Goal: Obtain resource: Obtain resource

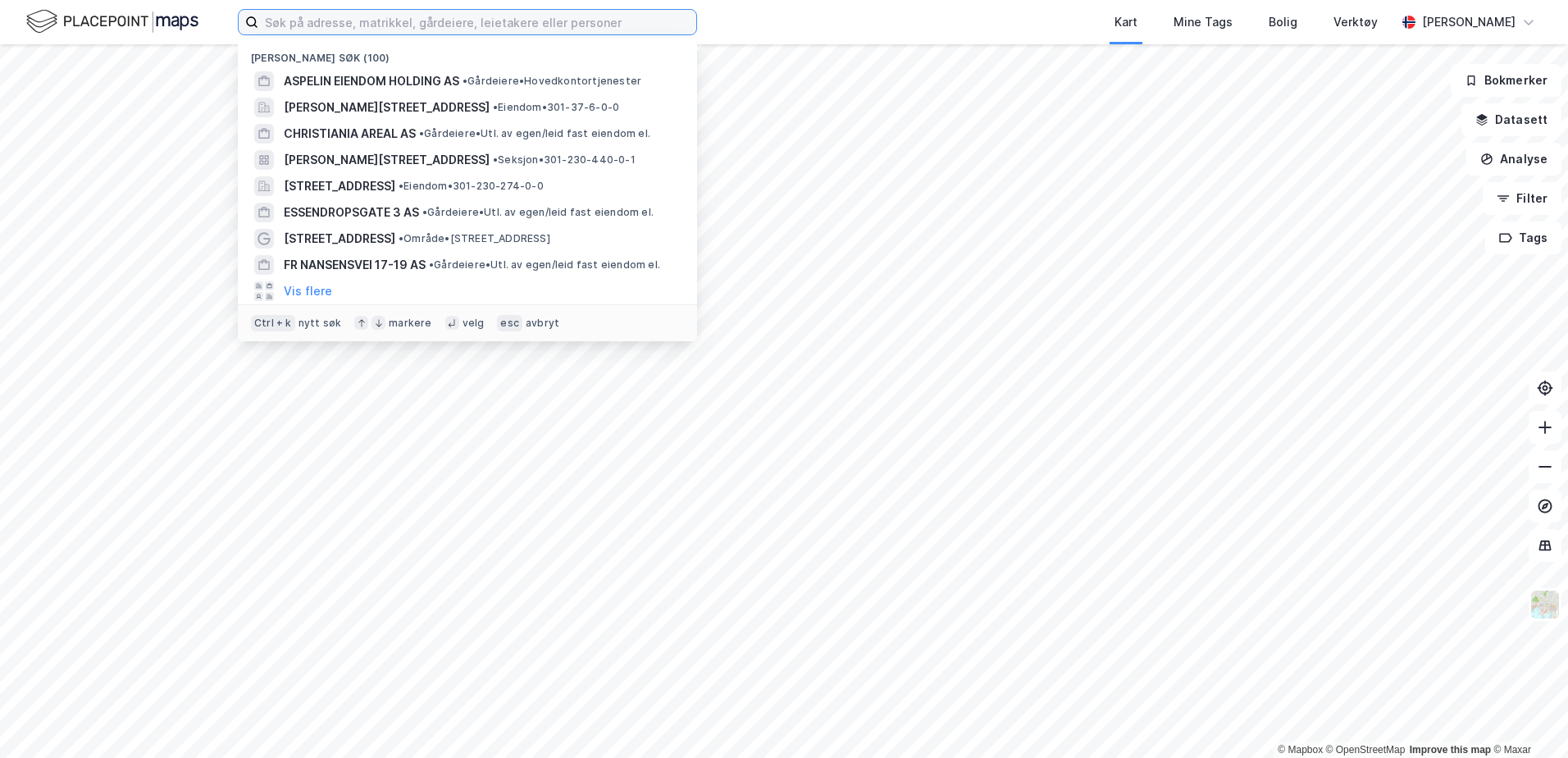
click at [457, 25] on input at bounding box center [476, 22] width 438 height 24
paste input "[PERSON_NAME] vei 22 A-B"
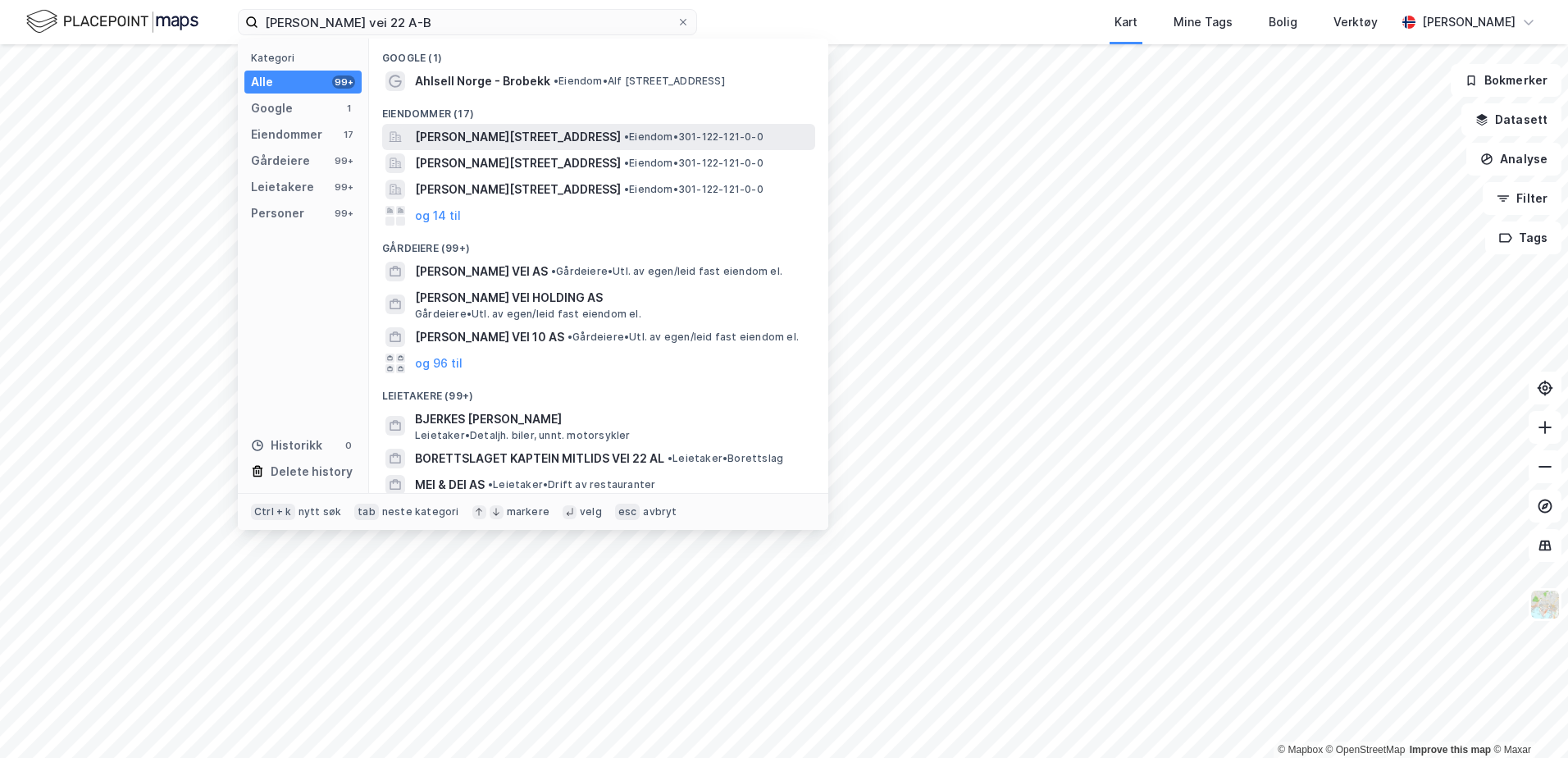
click at [597, 141] on span "[PERSON_NAME][STREET_ADDRESS]" at bounding box center [518, 136] width 206 height 19
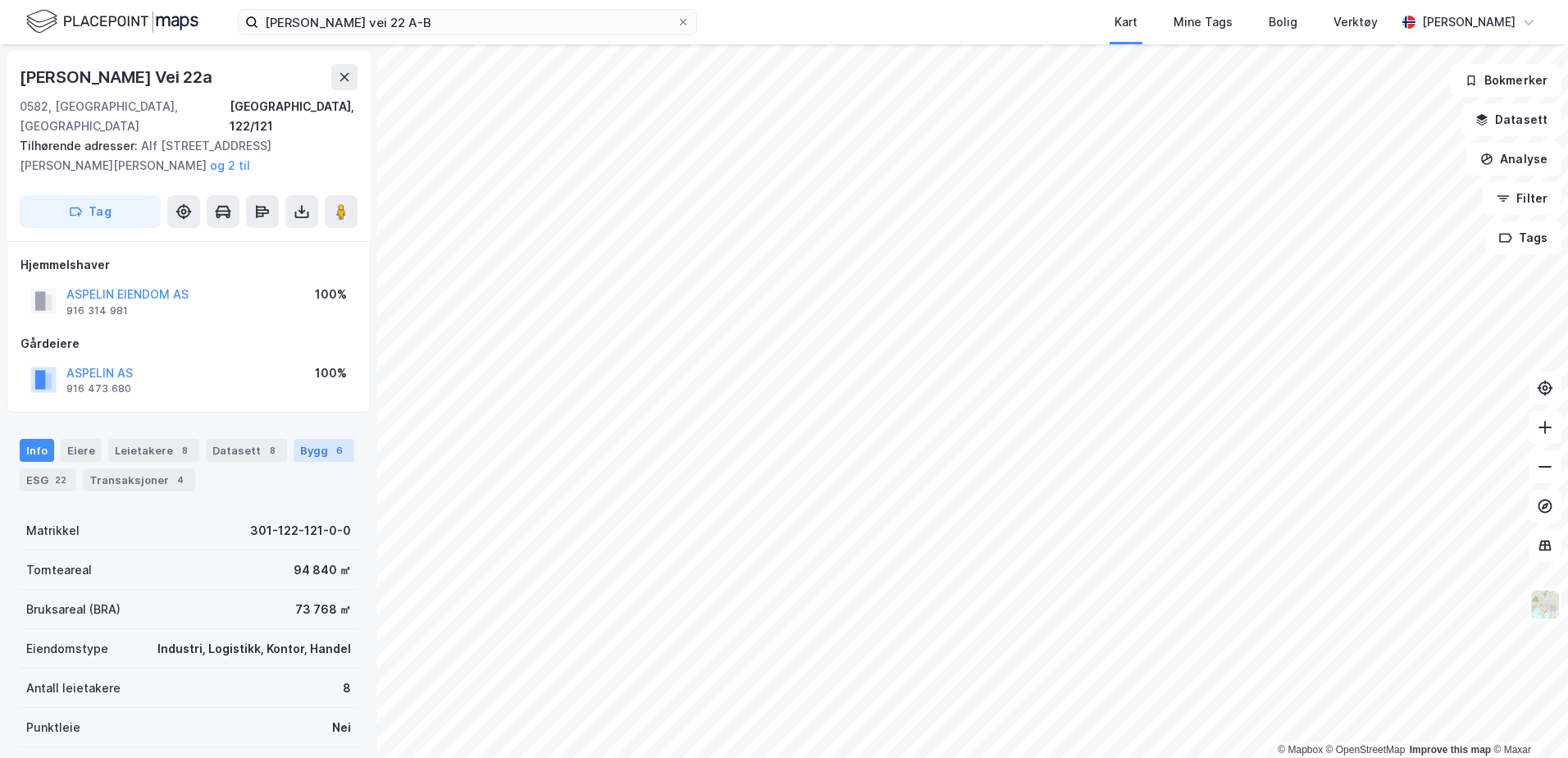
click at [311, 439] on div "Bygg 6" at bounding box center [324, 450] width 61 height 23
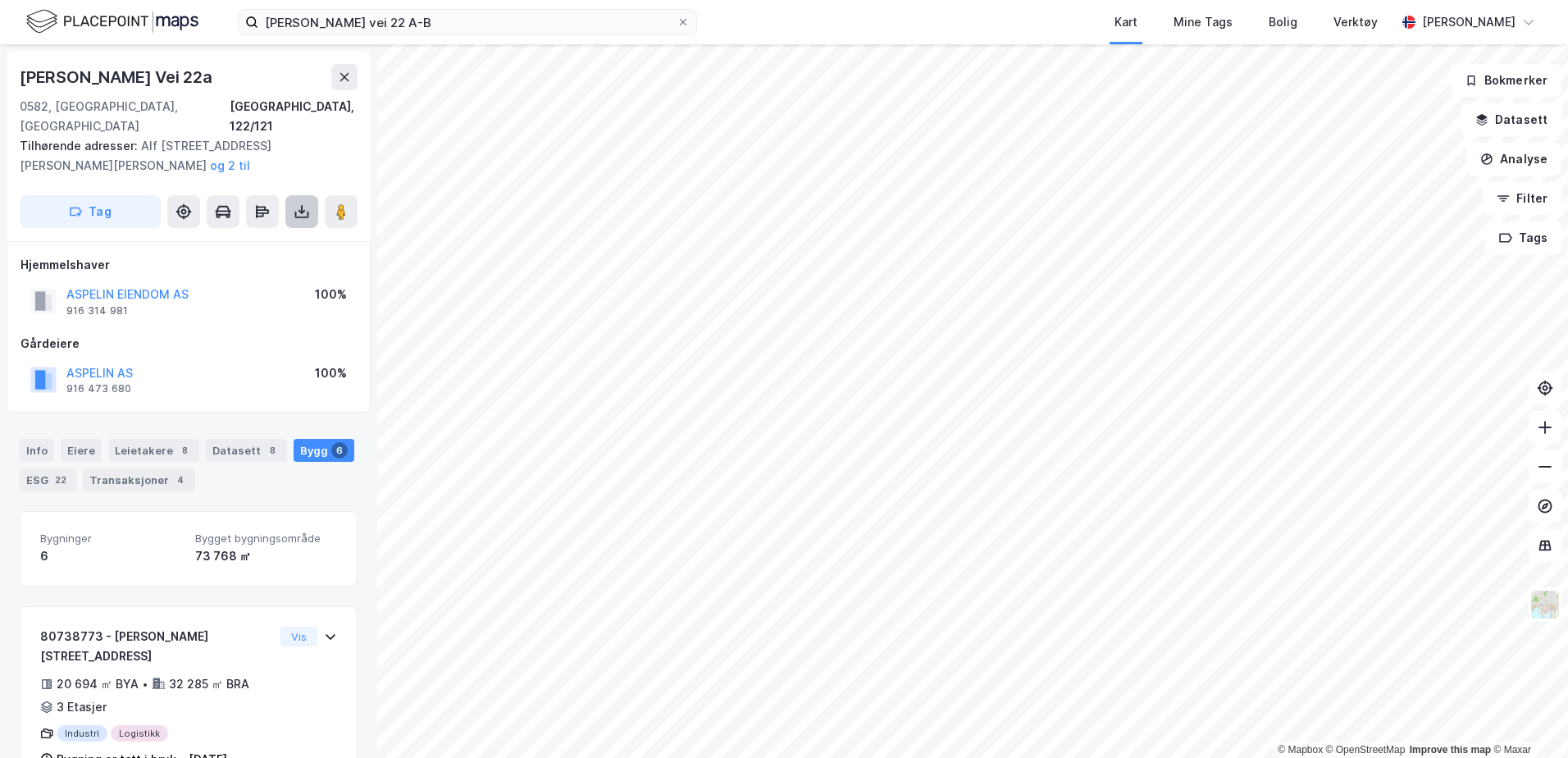
click at [304, 203] on icon at bounding box center [302, 212] width 17 height 17
click at [277, 264] on div "Last ned matrikkelrapport" at bounding box center [240, 271] width 135 height 13
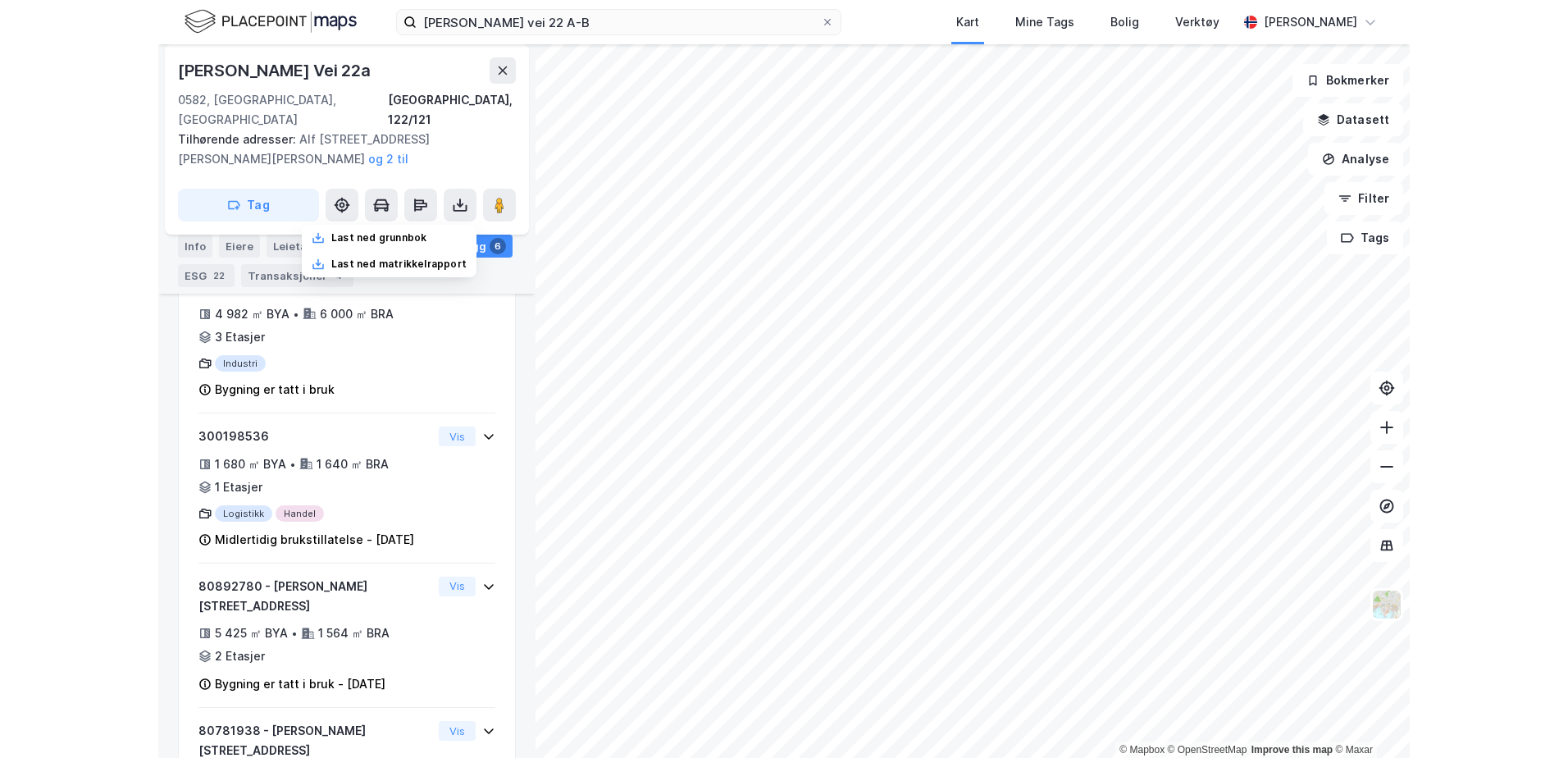
scroll to position [756, 0]
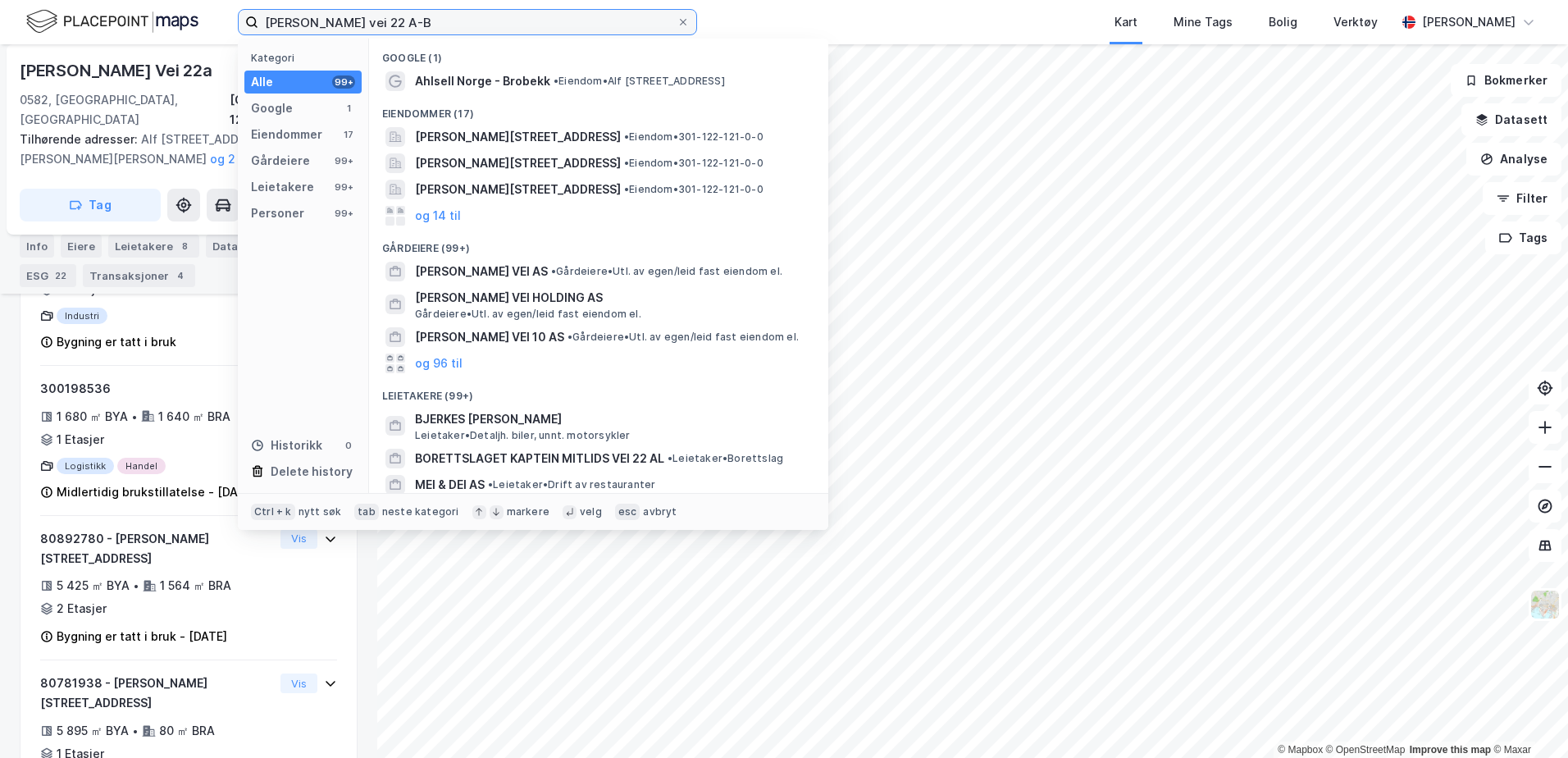
drag, startPoint x: 437, startPoint y: 24, endPoint x: 114, endPoint y: 1, distance: 323.8
click at [119, 0] on html "[PERSON_NAME] vei 22 A-B Kategori Alle 99+ Google 1 Eiendommer 17 Gårdeiere 99+…" at bounding box center [784, 379] width 1568 height 758
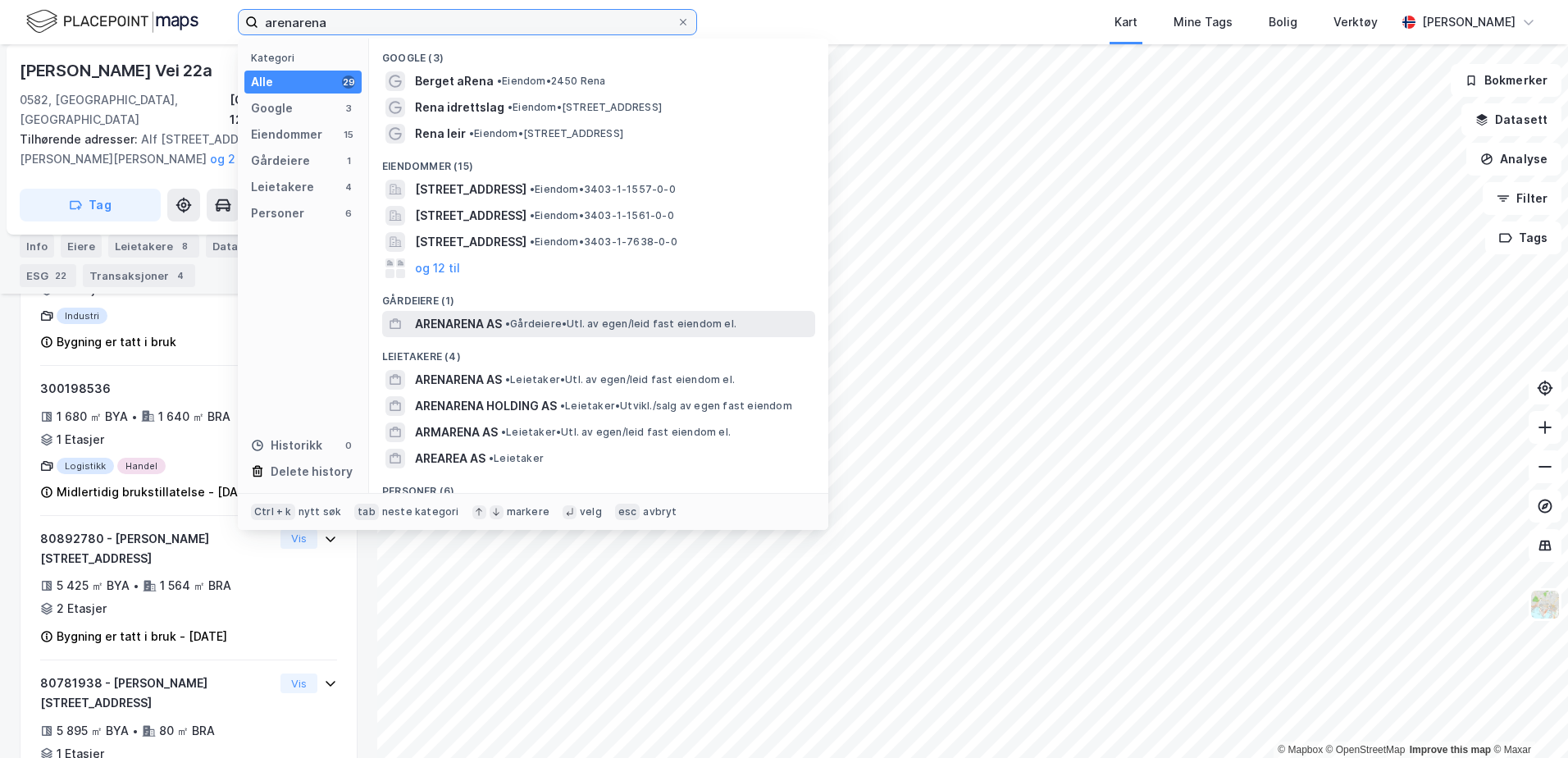
type input "arenarena"
click at [447, 323] on span "ARENARENA AS" at bounding box center [458, 324] width 87 height 19
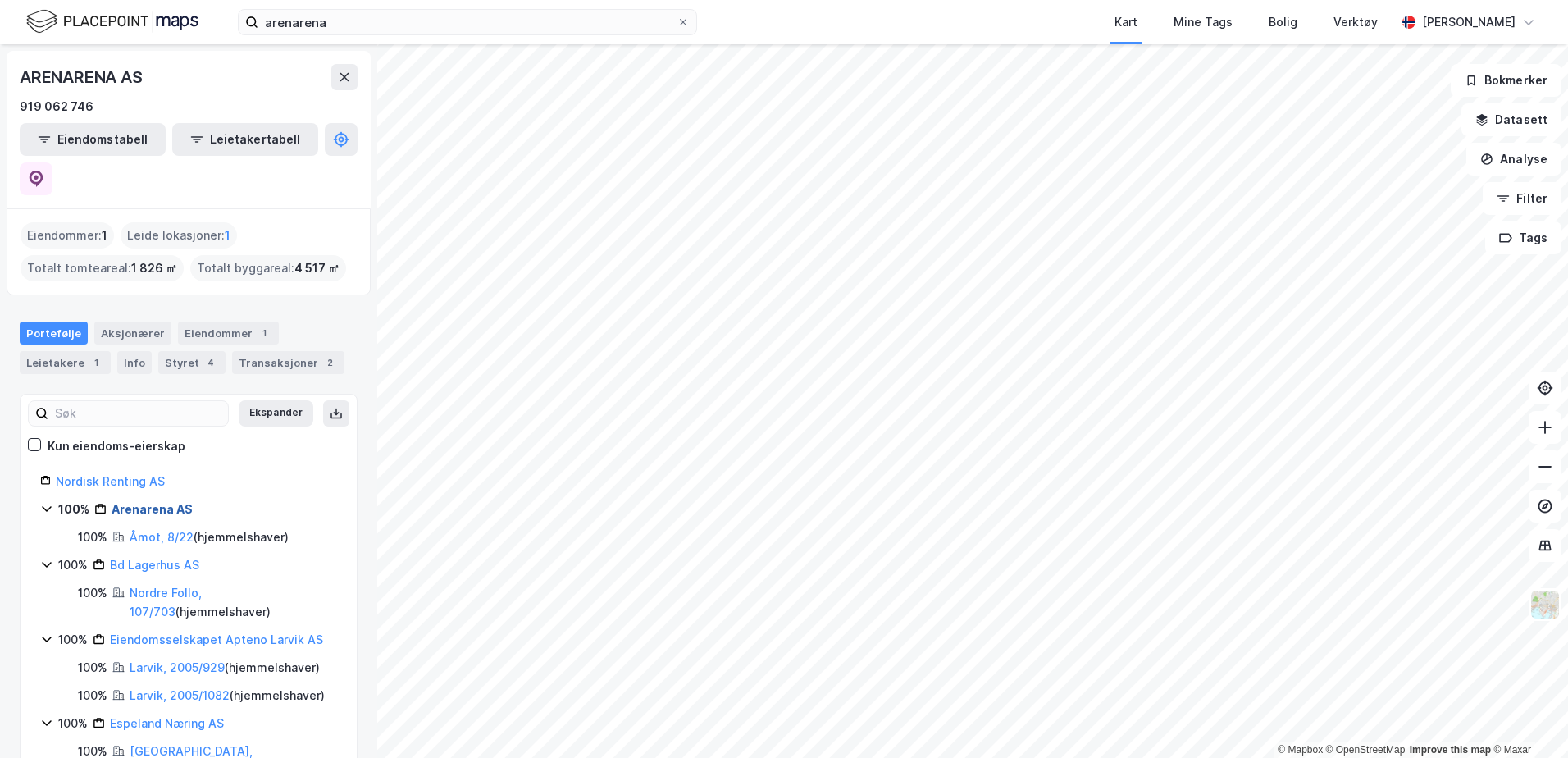
click at [128, 502] on link "Arenarena AS" at bounding box center [152, 508] width 82 height 14
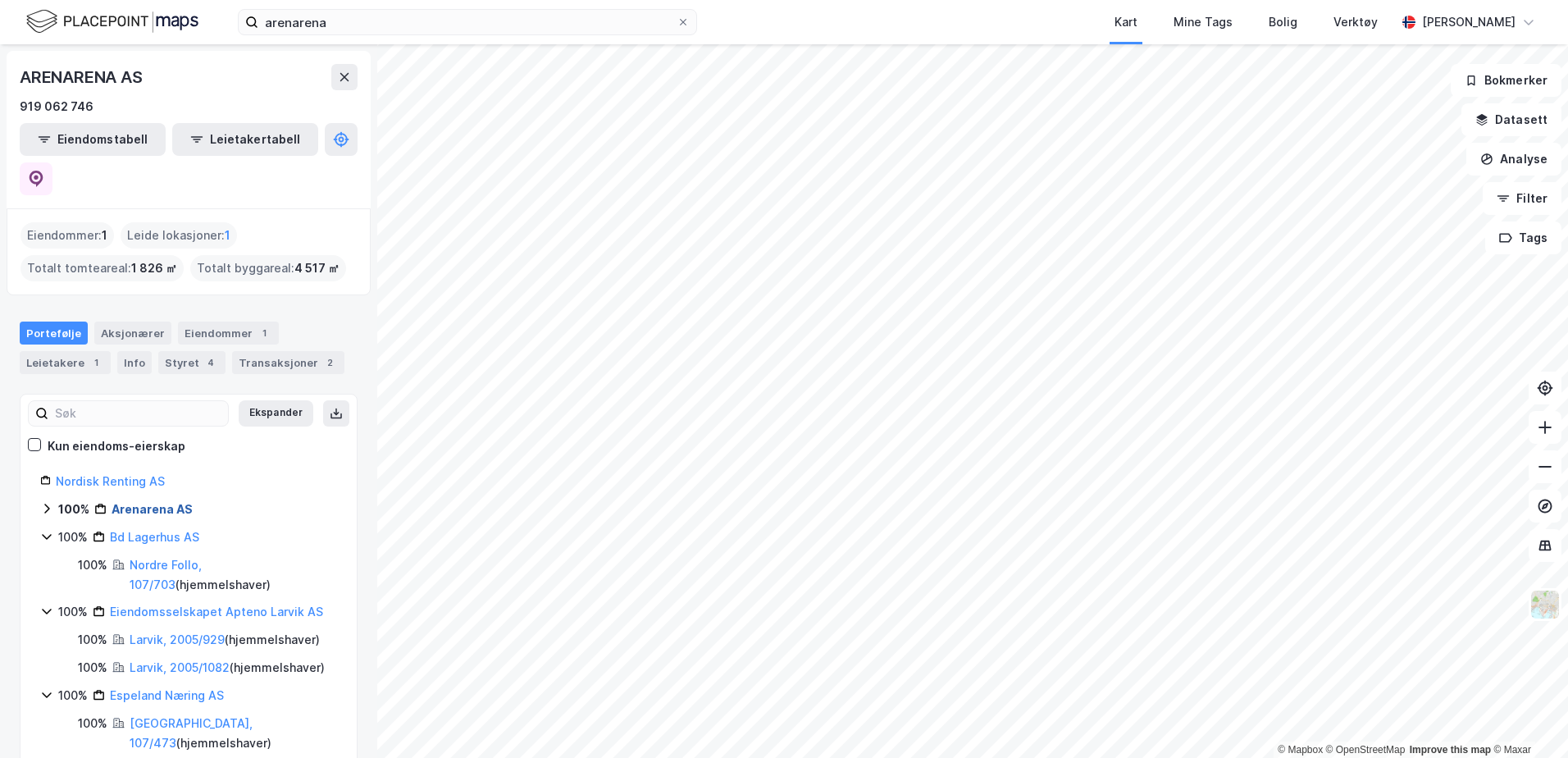
click at [128, 502] on link "Arenarena AS" at bounding box center [152, 508] width 82 height 14
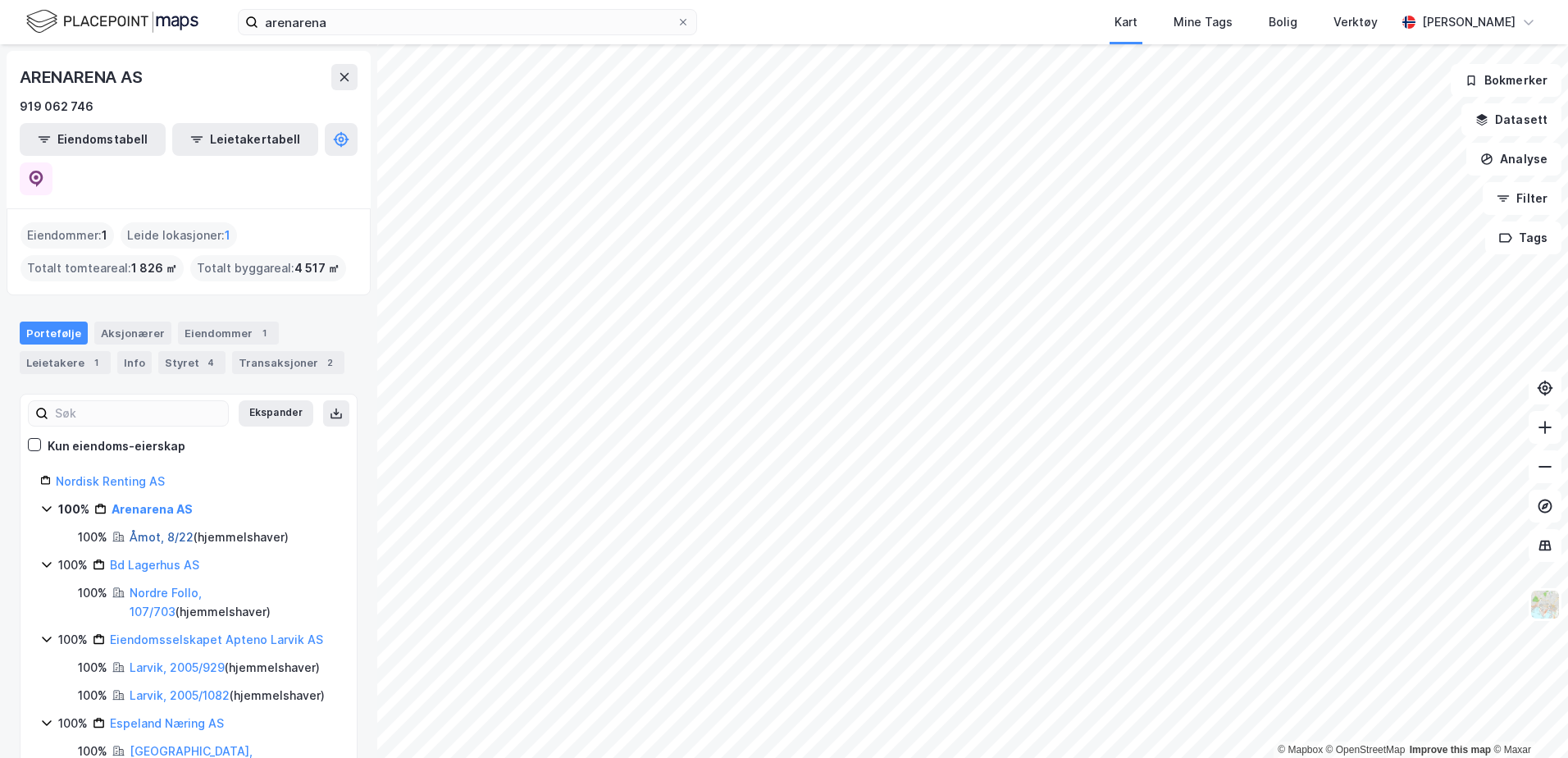
click at [155, 529] on link "Åmot, 8/22" at bounding box center [161, 536] width 64 height 14
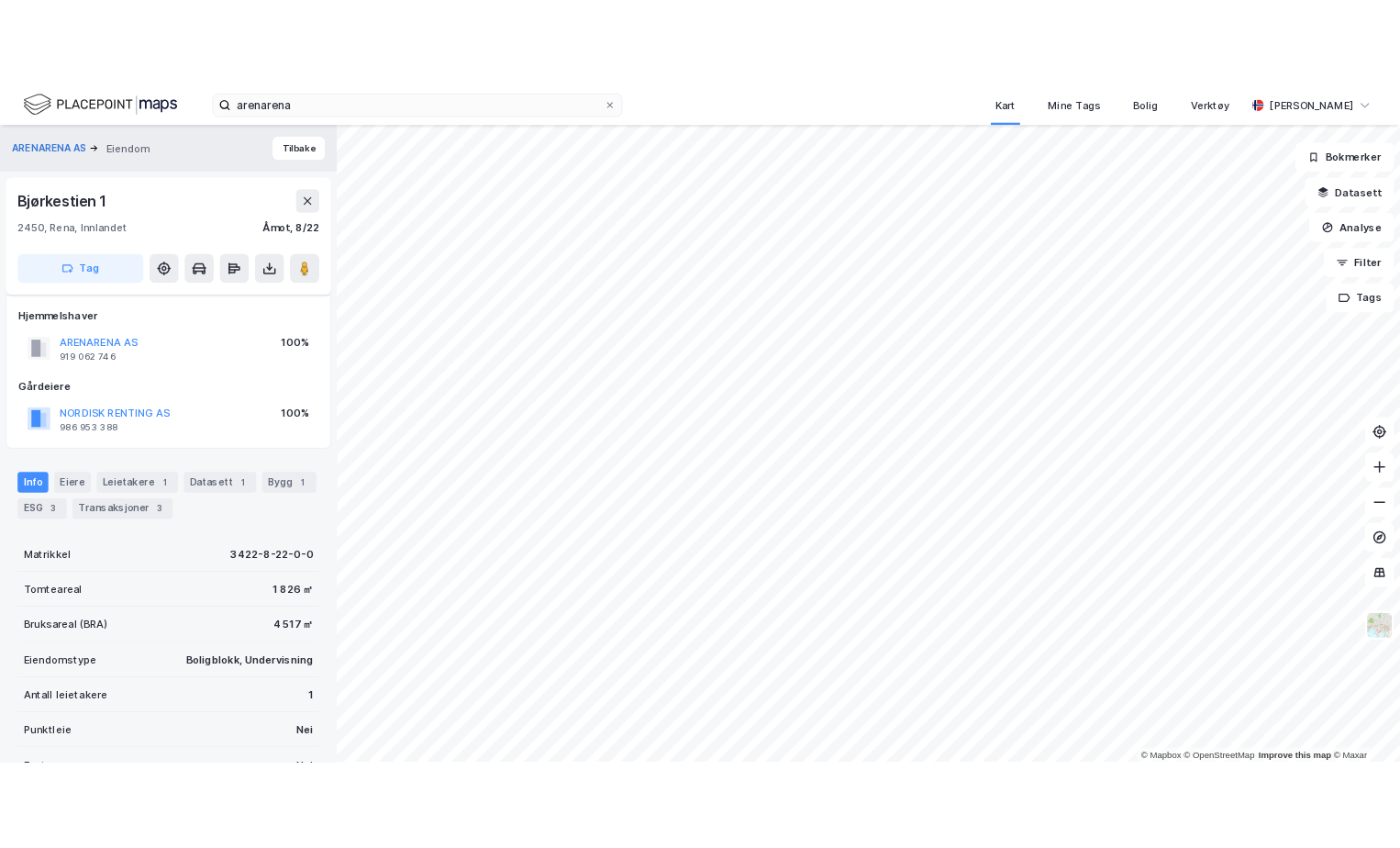
scroll to position [211, 0]
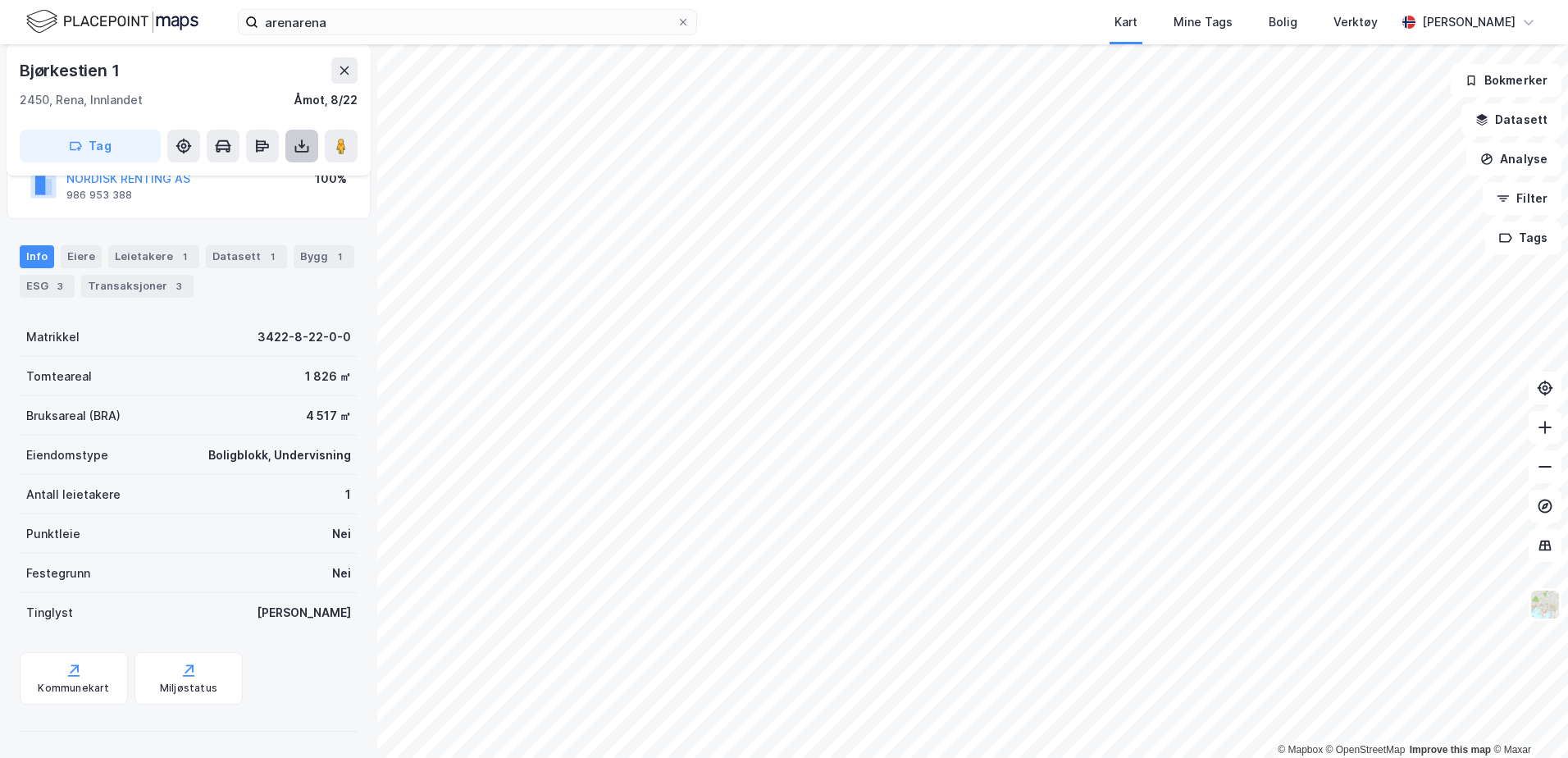
click at [308, 142] on icon at bounding box center [302, 146] width 17 height 17
click at [267, 181] on div "Last ned grunnbok" at bounding box center [220, 179] width 95 height 13
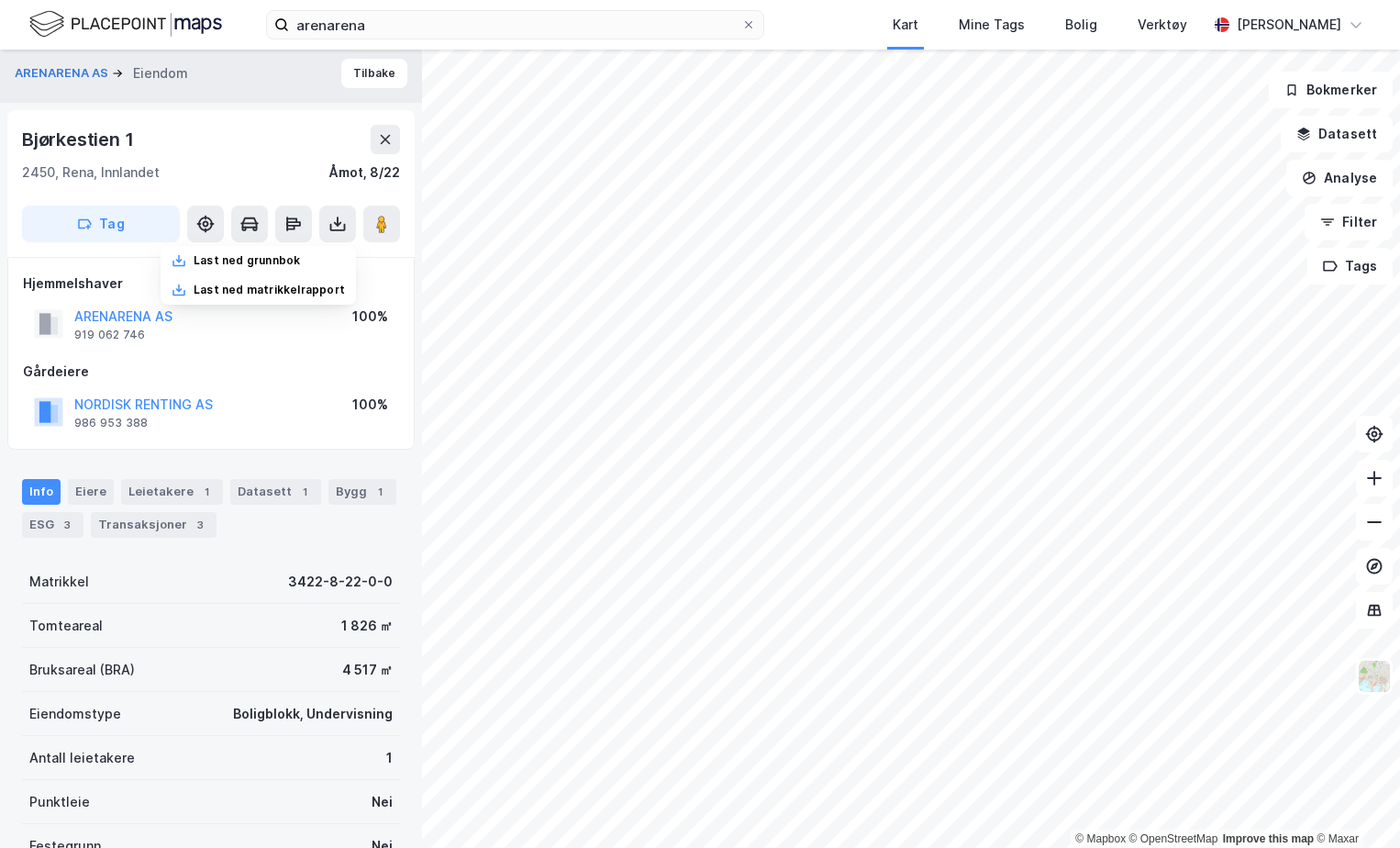
scroll to position [0, 0]
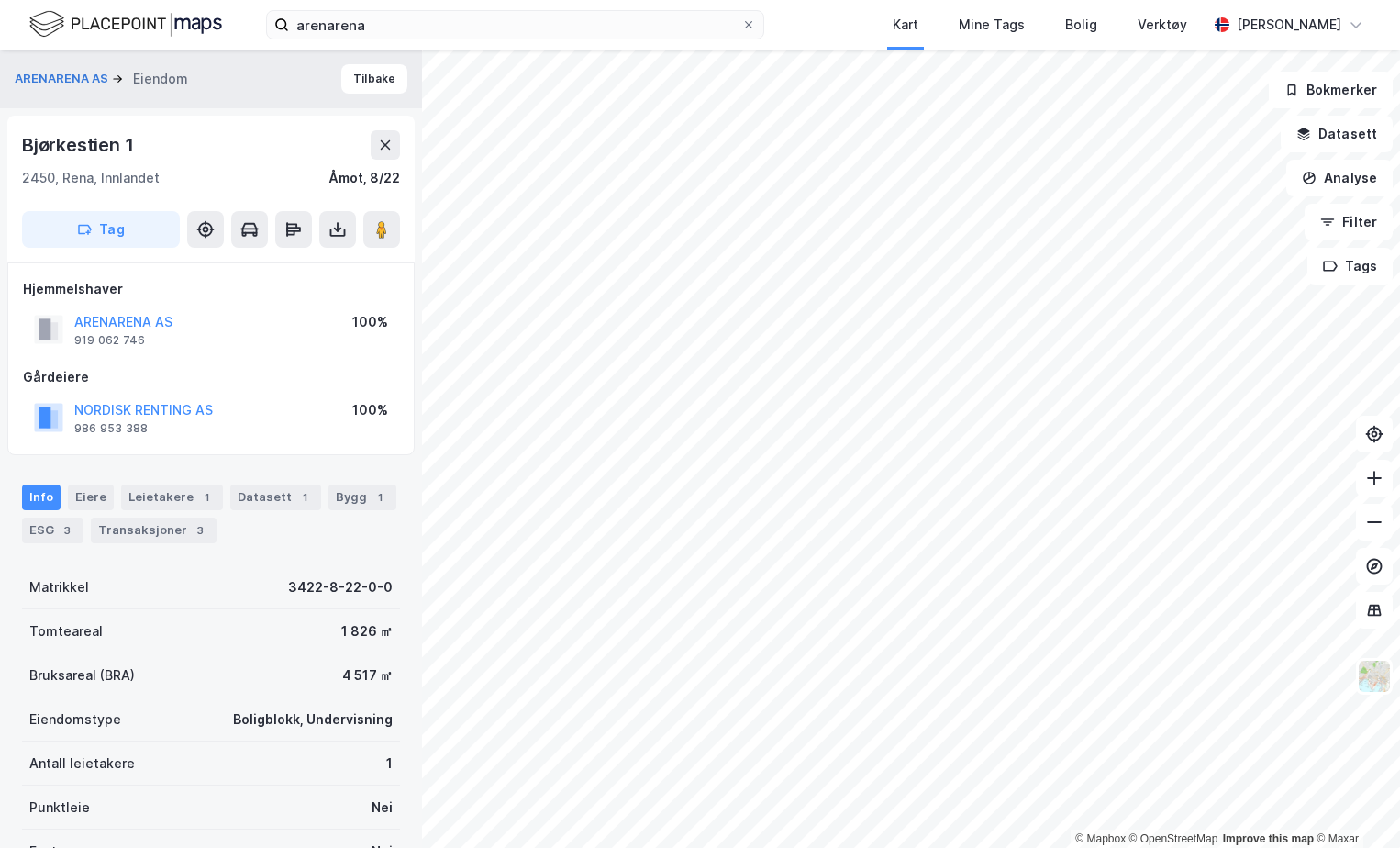
click at [278, 373] on div "Gårdeiere" at bounding box center [211, 376] width 376 height 22
click at [155, 495] on div "Leietakere 1" at bounding box center [172, 496] width 102 height 25
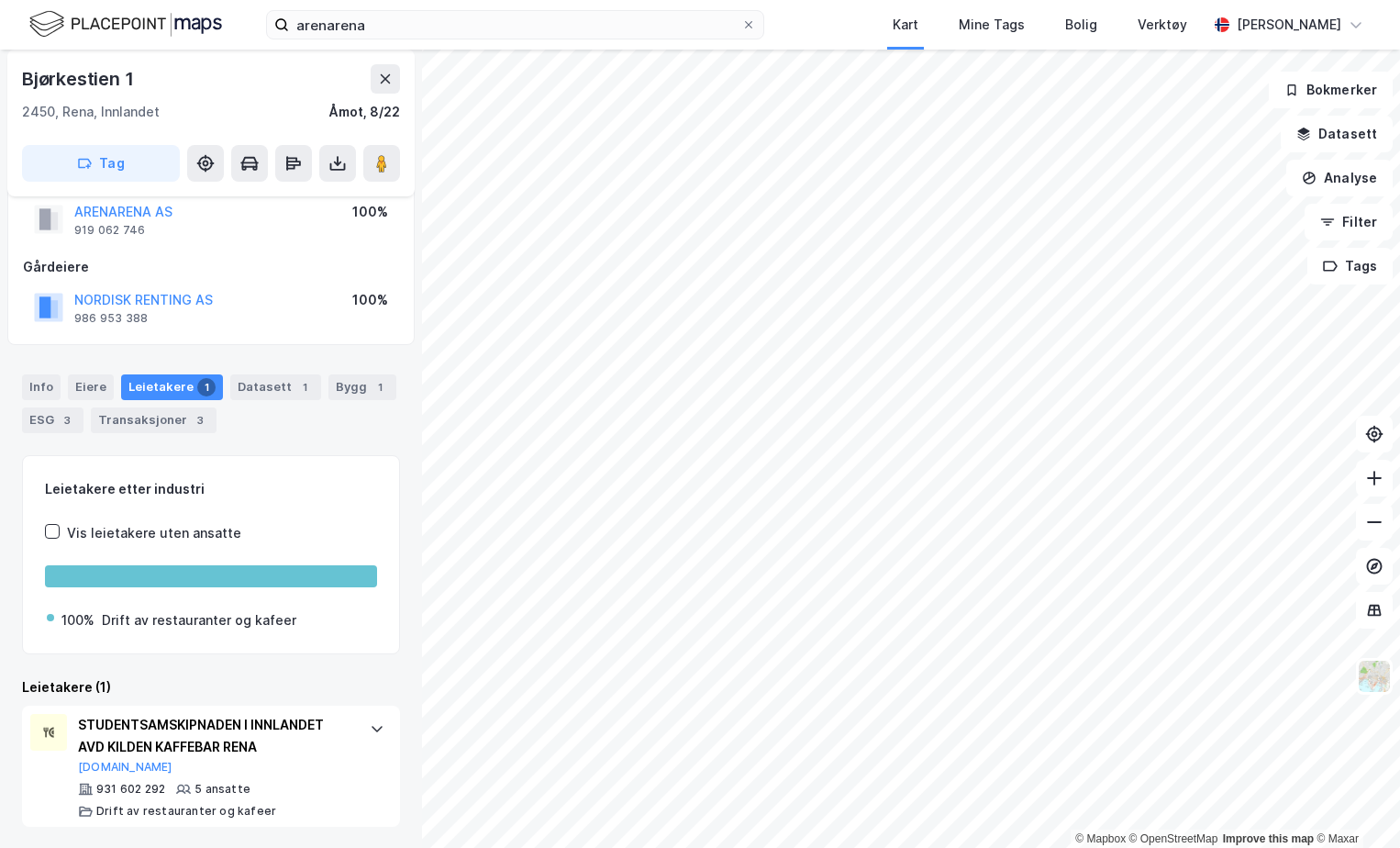
scroll to position [111, 0]
click at [354, 382] on div "Bygg 1" at bounding box center [362, 385] width 68 height 25
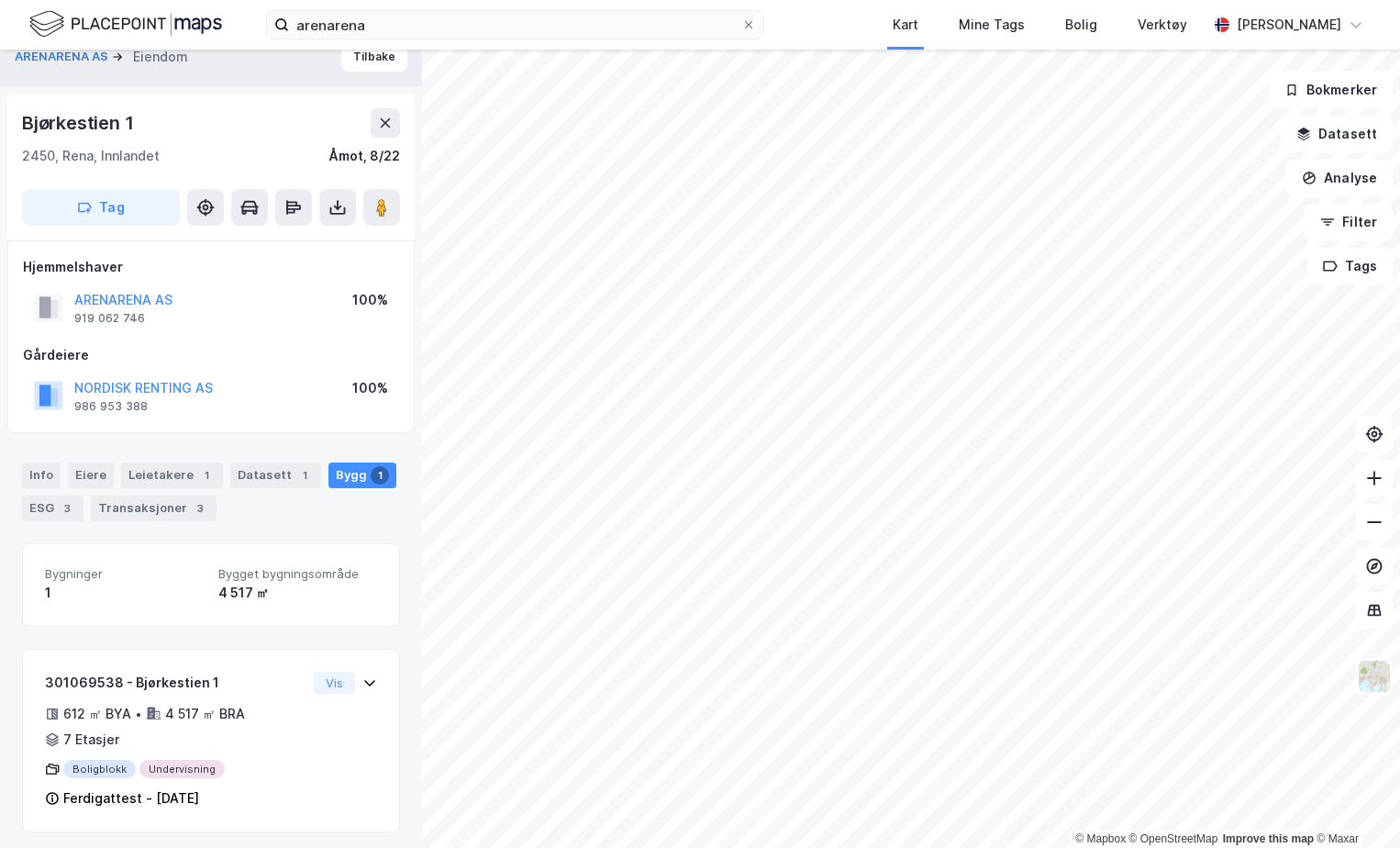
scroll to position [28, 0]
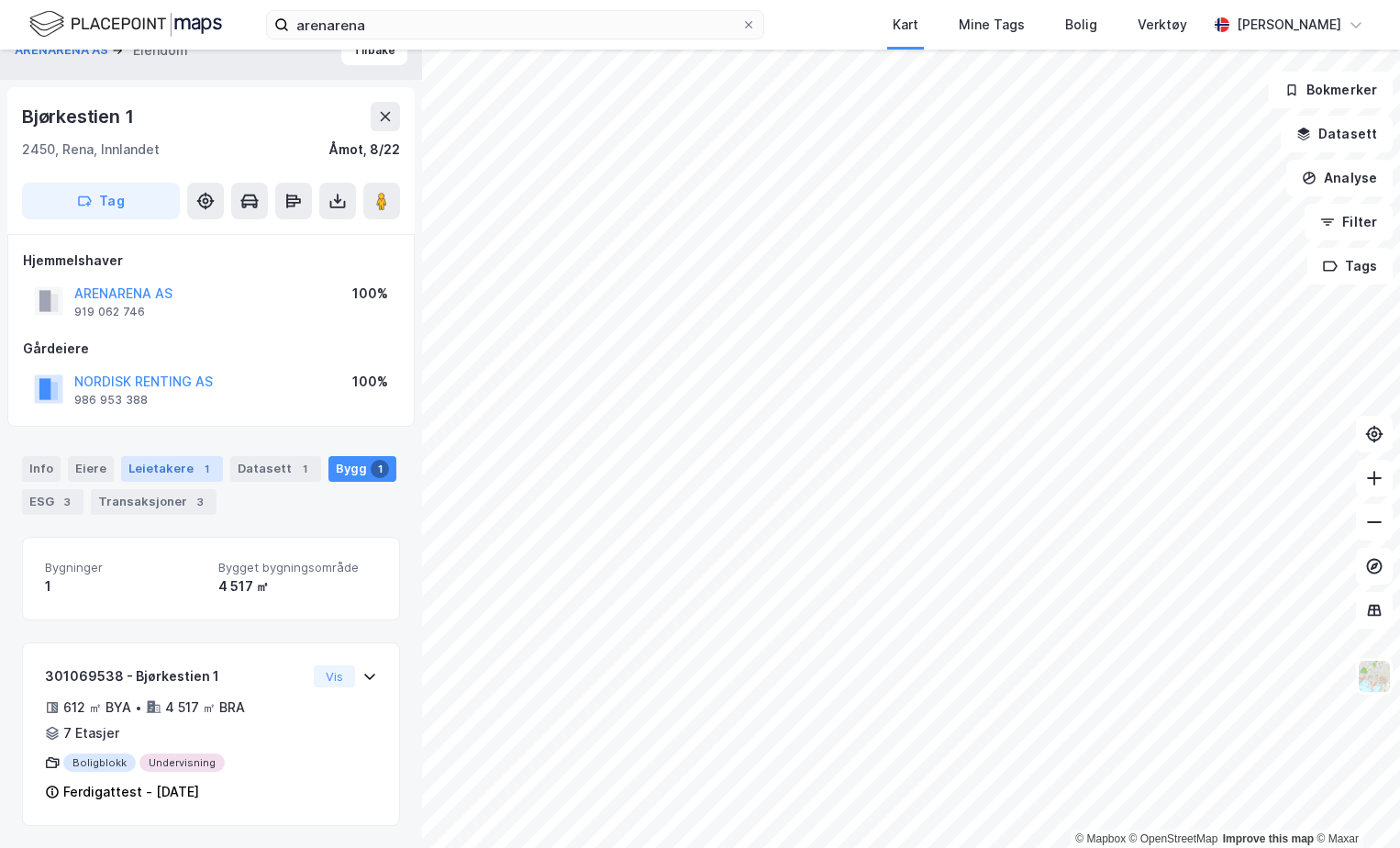
click at [137, 470] on div "Leietakere 1" at bounding box center [172, 468] width 102 height 25
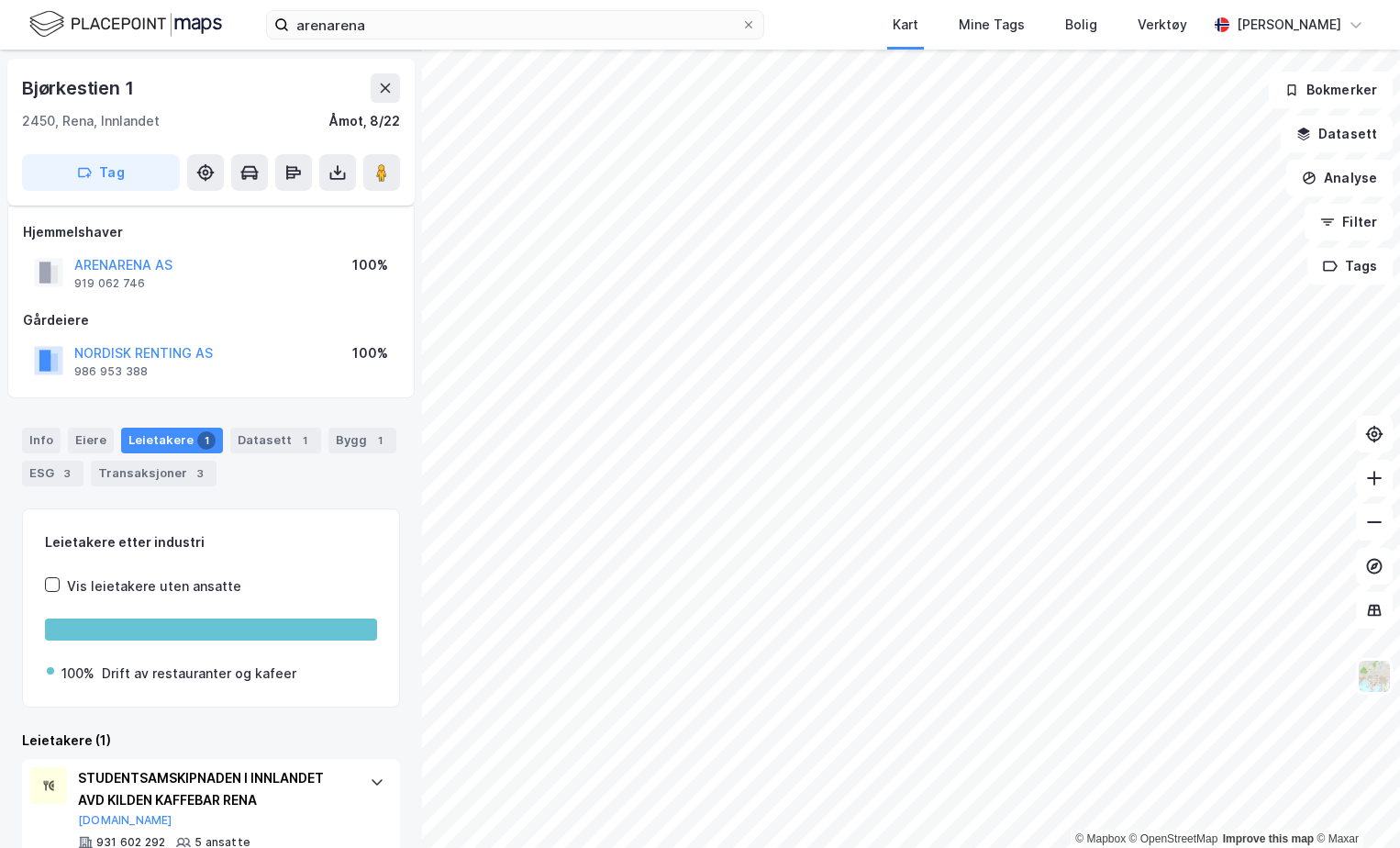
scroll to position [111, 0]
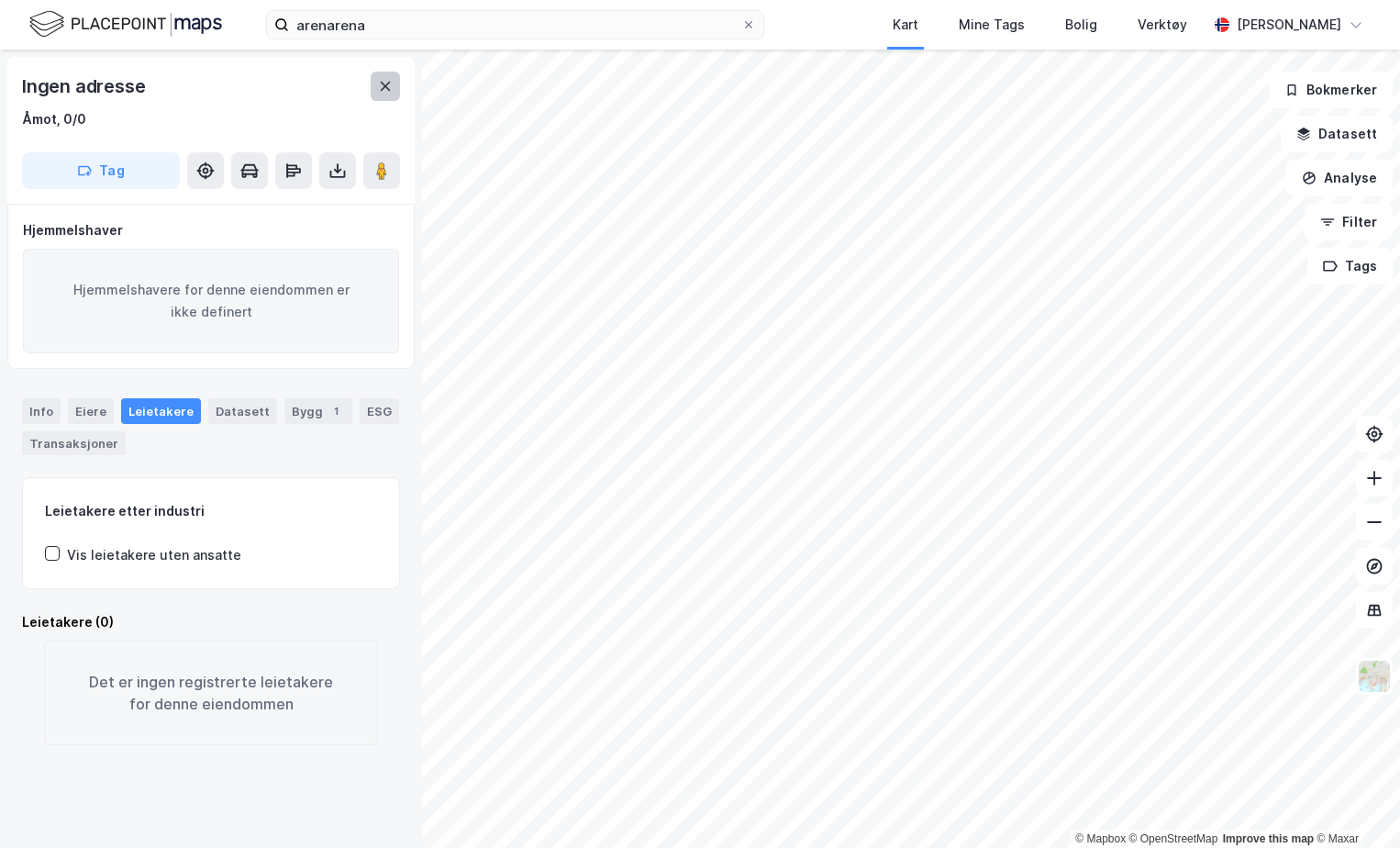
click at [381, 92] on icon at bounding box center [385, 86] width 15 height 15
